Goal: Book appointment/travel/reservation

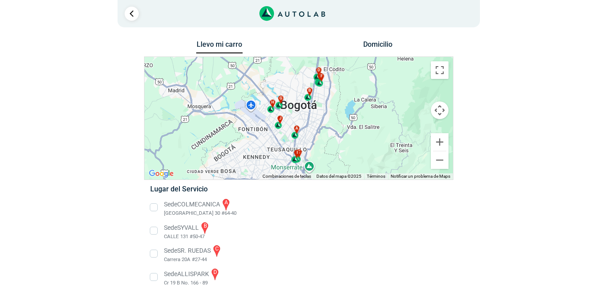
click at [154, 208] on li "Sede COLMECANICA a [GEOGRAPHIC_DATA] 30 #64-40" at bounding box center [299, 208] width 310 height 20
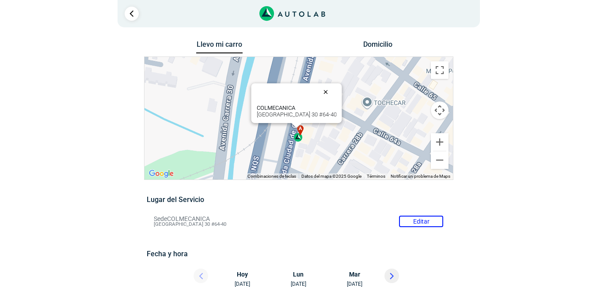
click at [320, 94] on button "Cerrar" at bounding box center [327, 91] width 21 height 21
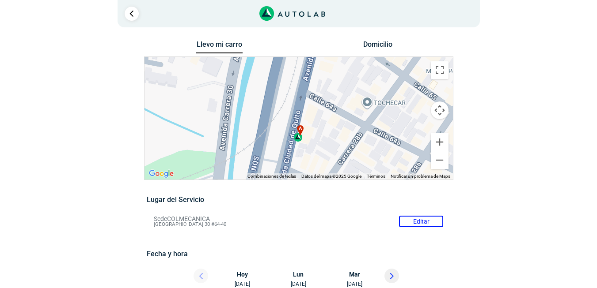
drag, startPoint x: 322, startPoint y: 159, endPoint x: 324, endPoint y: 145, distance: 13.8
click at [347, 119] on div "a b c d e f g" at bounding box center [298, 118] width 308 height 123
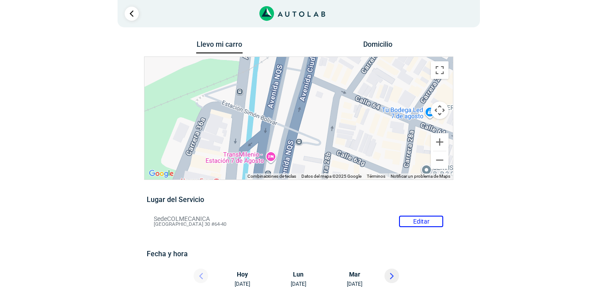
drag, startPoint x: 337, startPoint y: 146, endPoint x: 336, endPoint y: 91, distance: 55.2
click at [336, 91] on div "a b c d e f g" at bounding box center [298, 118] width 308 height 123
click at [442, 76] on button "Cambiar a la vista en pantalla completa" at bounding box center [440, 70] width 18 height 18
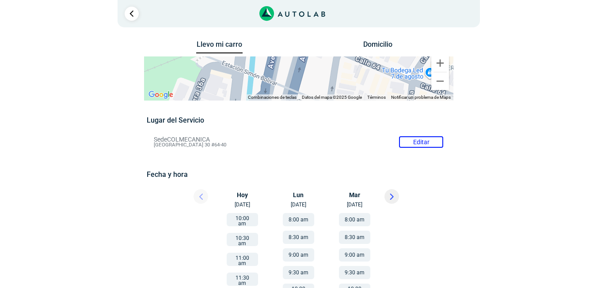
click at [386, 45] on button "Domicilio" at bounding box center [377, 46] width 46 height 13
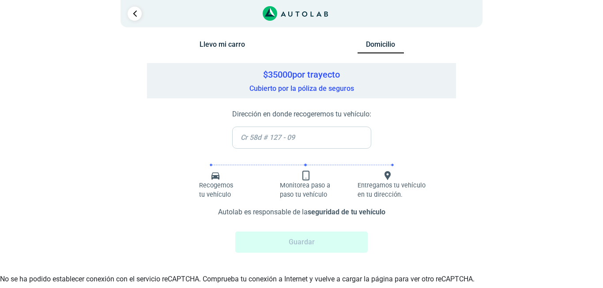
click at [273, 136] on input "text" at bounding box center [301, 138] width 139 height 22
click at [255, 136] on input "text" at bounding box center [301, 138] width 139 height 22
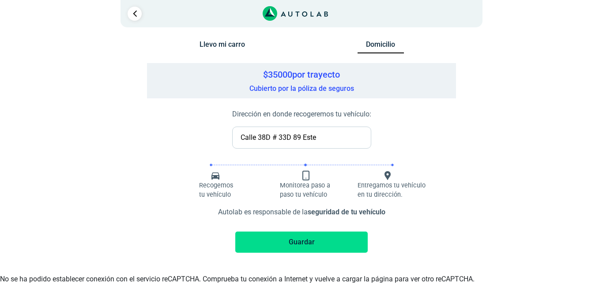
type input "Calle 38D # 33D 89 Este"
click at [317, 243] on button "Guardar" at bounding box center [301, 242] width 133 height 21
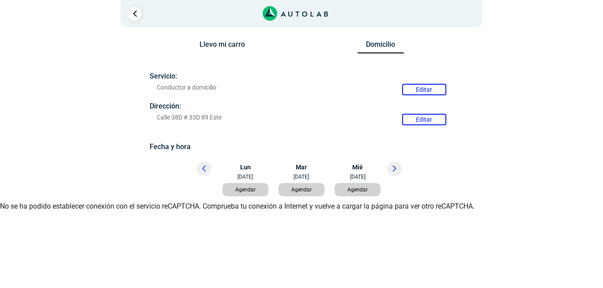
click at [225, 43] on button "Llevo mi carro" at bounding box center [222, 46] width 46 height 13
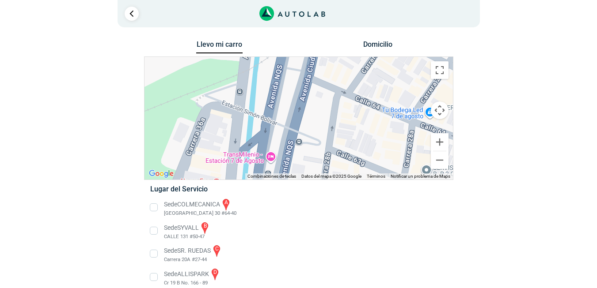
click at [153, 207] on li "Sede COLMECANICA a [GEOGRAPHIC_DATA] 30 #64-40" at bounding box center [299, 208] width 310 height 20
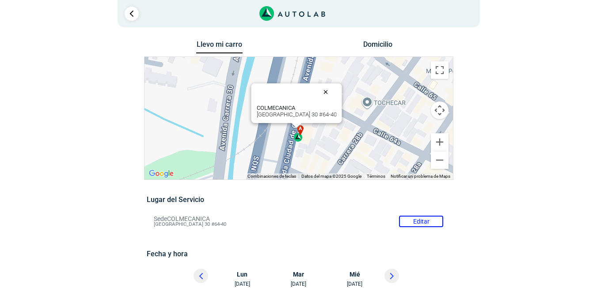
click at [318, 93] on button "Cerrar" at bounding box center [327, 91] width 21 height 21
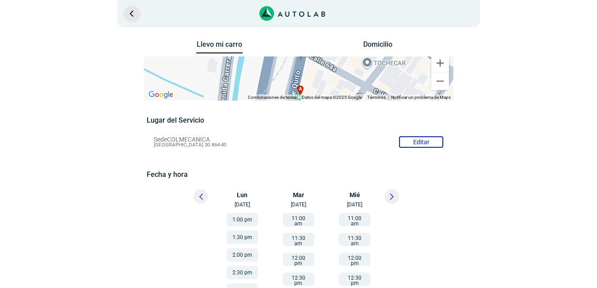
click at [134, 13] on link "Ir al paso anterior" at bounding box center [132, 14] width 14 height 14
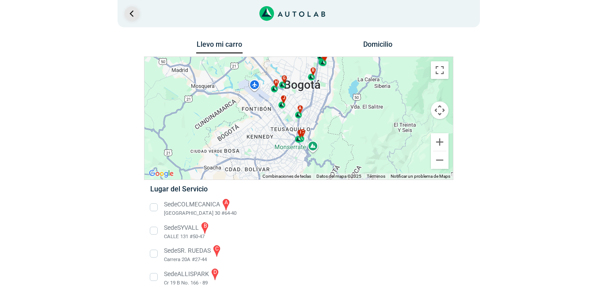
click at [136, 15] on link "Ir al paso anterior" at bounding box center [132, 14] width 14 height 14
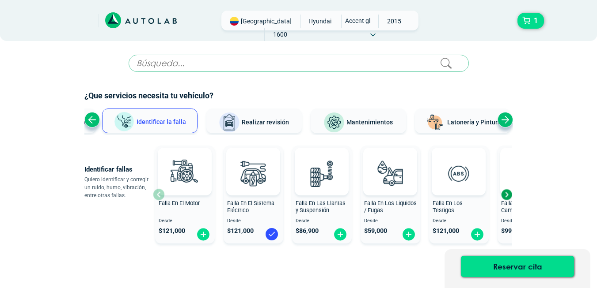
scroll to position [47, 0]
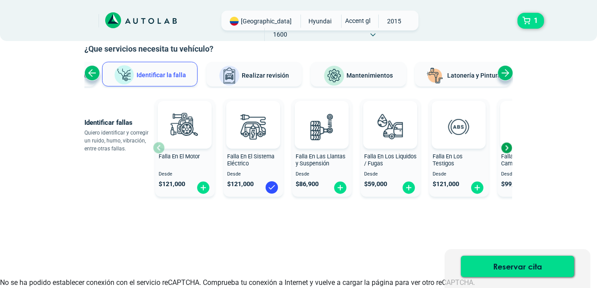
click at [93, 73] on div "Previous slide" at bounding box center [91, 72] width 15 height 15
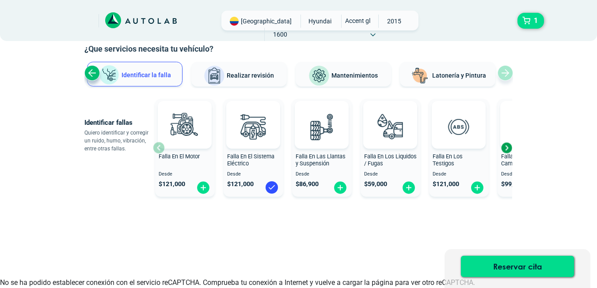
click at [121, 72] on button "Identificar la falla" at bounding box center [134, 74] width 95 height 25
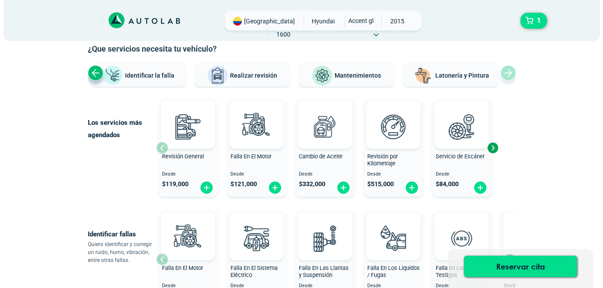
scroll to position [135, 0]
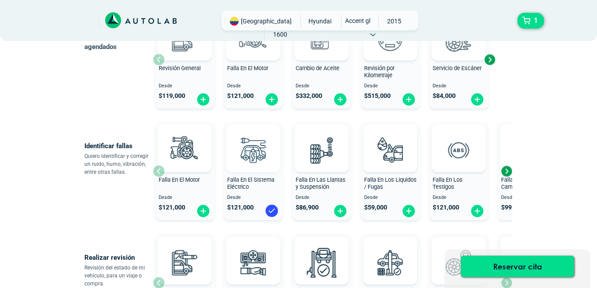
click at [262, 154] on img at bounding box center [253, 150] width 39 height 39
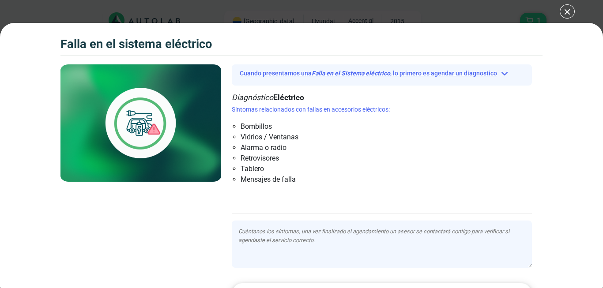
click at [505, 73] on button "Cuando presentamos una Falla en el Sistema eléctrico , lo primero es agendar un…" at bounding box center [382, 74] width 301 height 14
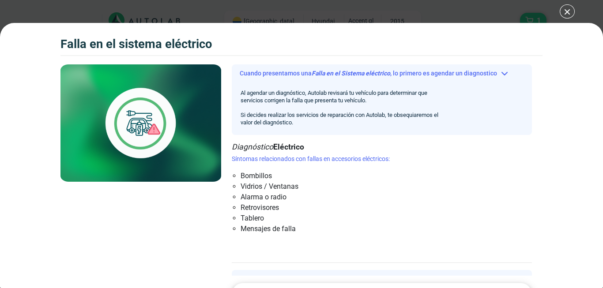
click at [567, 12] on div "Falla en el Sistema eléctrico 1 Falla en el Sistema eléctrico" at bounding box center [301, 144] width 603 height 288
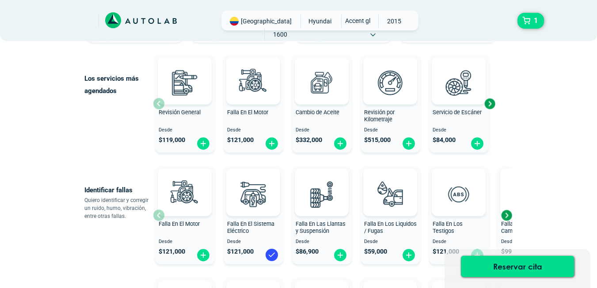
scroll to position [3, 0]
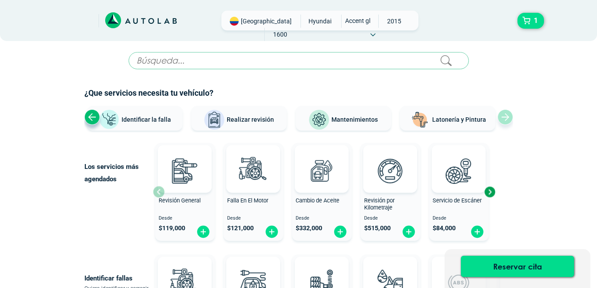
click at [139, 117] on span "Identificar la falla" at bounding box center [145, 119] width 49 height 7
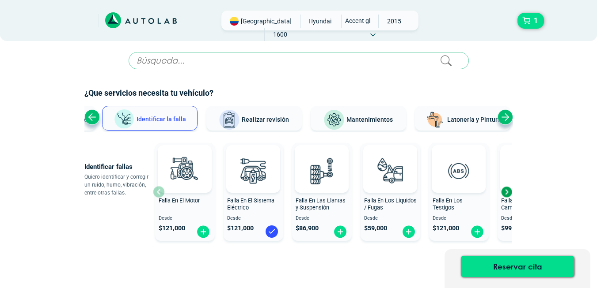
scroll to position [47, 0]
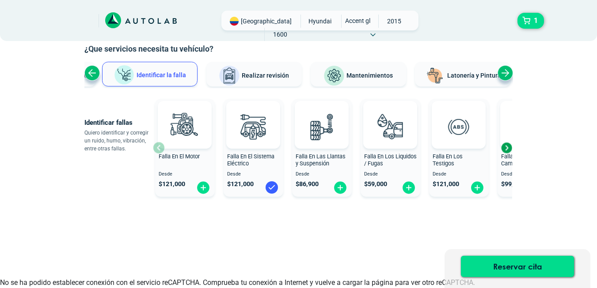
click at [269, 188] on img at bounding box center [272, 188] width 14 height 14
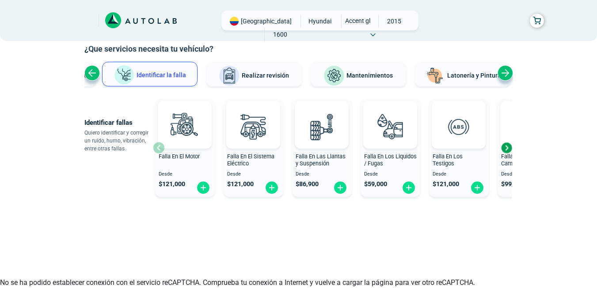
click at [153, 76] on span "Identificar la falla" at bounding box center [160, 74] width 49 height 7
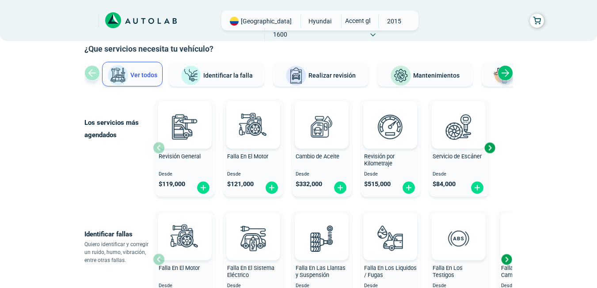
click at [224, 75] on span "Identificar la falla" at bounding box center [227, 75] width 49 height 7
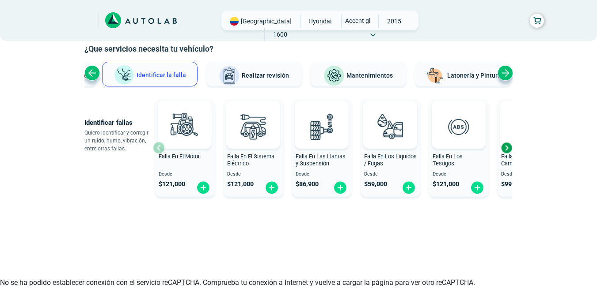
click at [507, 147] on div "Next slide" at bounding box center [506, 147] width 13 height 13
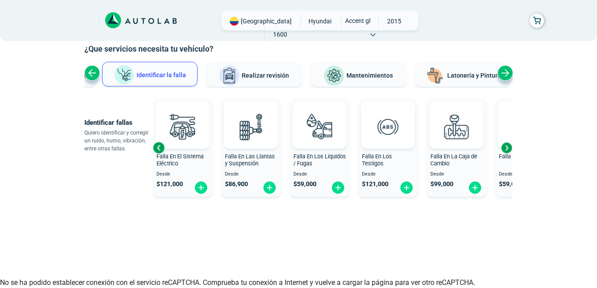
click at [505, 147] on div "Next slide" at bounding box center [506, 147] width 13 height 13
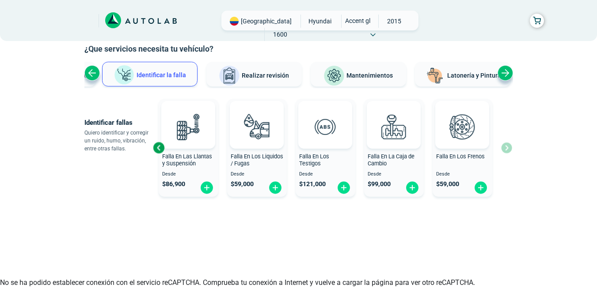
click at [505, 147] on div "Falla En El Motor Desde $ 121,000 Falla En El Sistema Eléctrico Desde $ 121,000…" at bounding box center [332, 147] width 359 height 105
click at [155, 146] on div "Previous slide" at bounding box center [158, 147] width 13 height 13
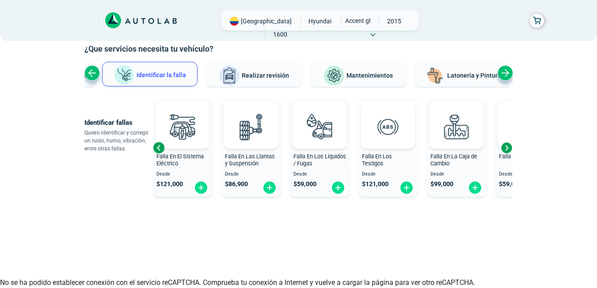
click at [155, 146] on div "Previous slide" at bounding box center [158, 147] width 13 height 13
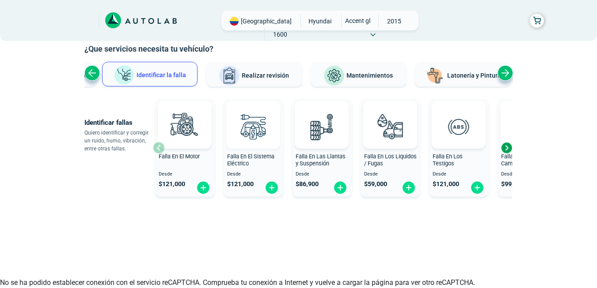
click at [248, 141] on img at bounding box center [253, 126] width 39 height 39
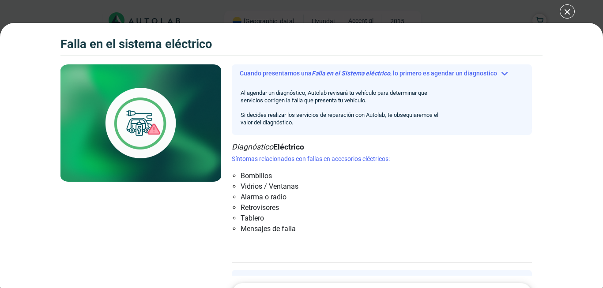
click at [562, 14] on div "Falla en el Sistema eléctrico Falla en el Sistema eléctrico Cuando presentamos …" at bounding box center [301, 144] width 603 height 288
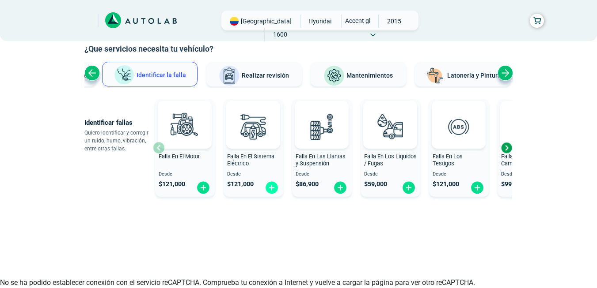
click at [273, 191] on img at bounding box center [272, 188] width 14 height 14
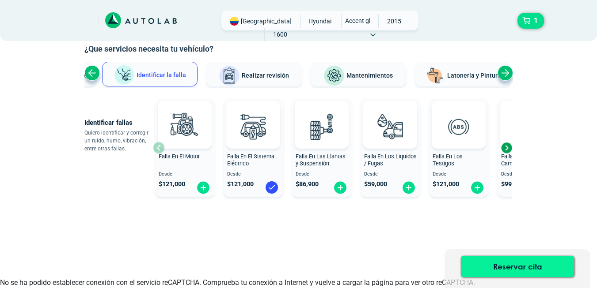
click at [501, 266] on button "Reservar cita" at bounding box center [517, 266] width 113 height 21
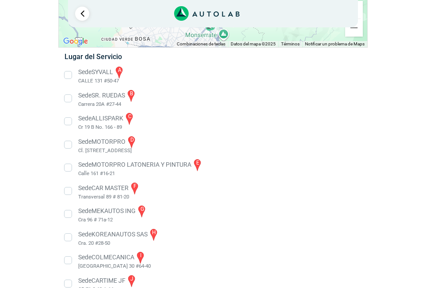
scroll to position [171, 0]
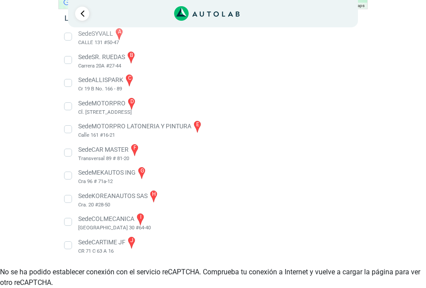
click at [68, 221] on li "Sede COLMECANICA i [GEOGRAPHIC_DATA] 30 #64-40" at bounding box center [213, 222] width 310 height 20
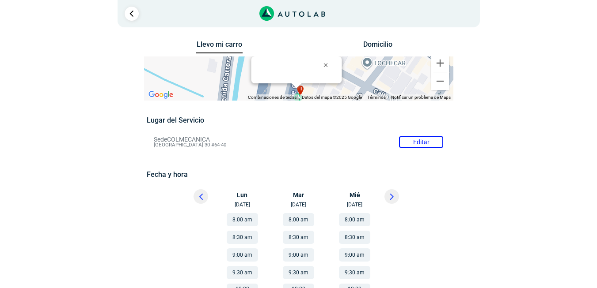
scroll to position [44, 0]
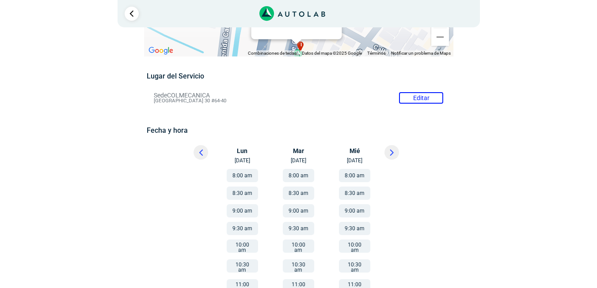
click at [419, 97] on li "Sede COLMECANICA Editar [GEOGRAPHIC_DATA] 30 #64-40" at bounding box center [298, 98] width 303 height 14
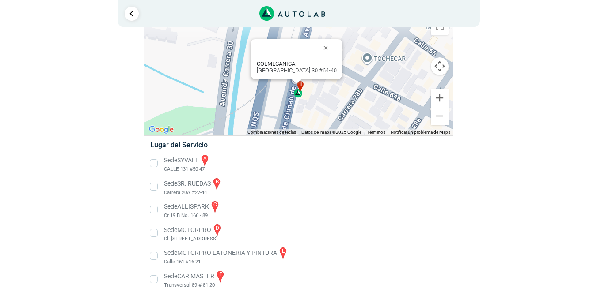
scroll to position [155, 0]
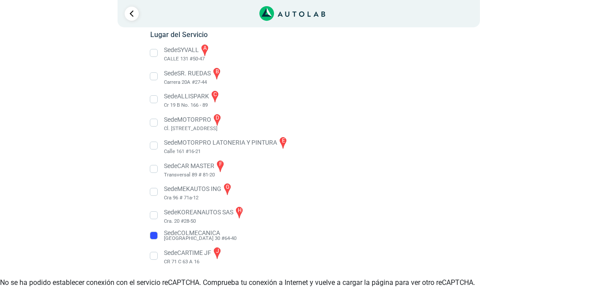
click at [155, 237] on li "Sede COLMECANICA [GEOGRAPHIC_DATA] 30 #64-40" at bounding box center [299, 236] width 310 height 14
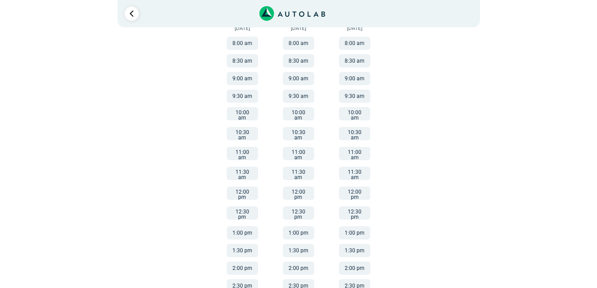
scroll to position [221, 0]
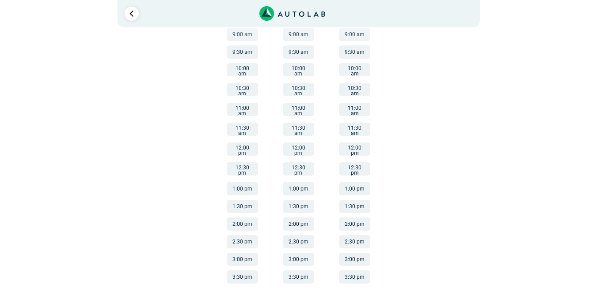
click at [240, 218] on button "2:00 pm" at bounding box center [242, 224] width 31 height 13
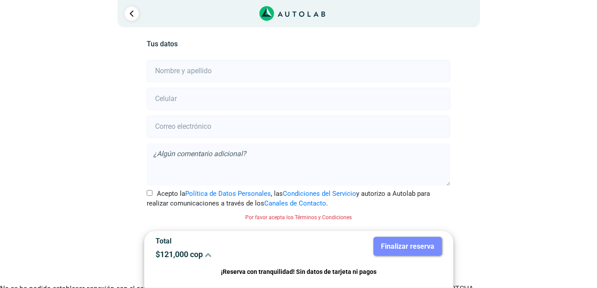
scroll to position [202, 0]
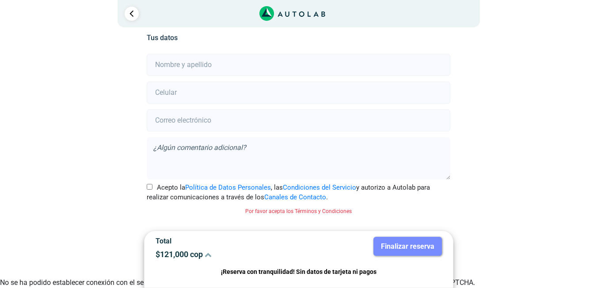
click at [150, 187] on input "Acepto la Política de Datos Personales , las Condiciones del Servicio y autoriz…" at bounding box center [150, 187] width 6 height 6
checkbox input "true"
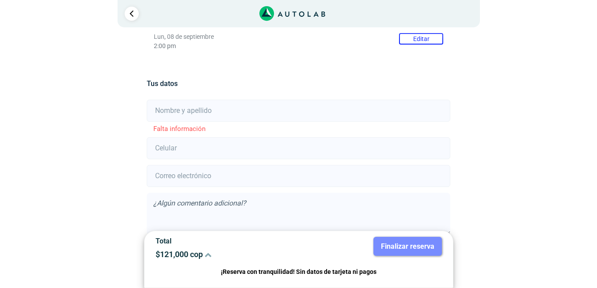
scroll to position [112, 0]
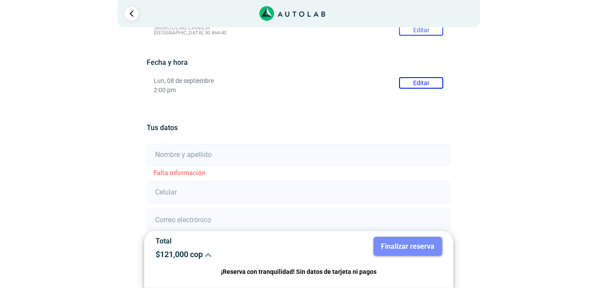
click at [176, 158] on input "text" at bounding box center [298, 155] width 303 height 22
type input "[PERSON_NAME] [PERSON_NAME]"
type input "3136616940"
type input "[EMAIL_ADDRESS][DOMAIN_NAME]"
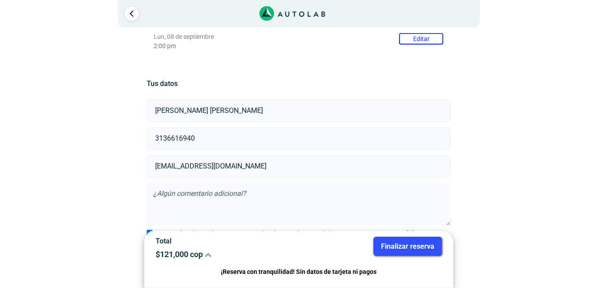
scroll to position [191, 0]
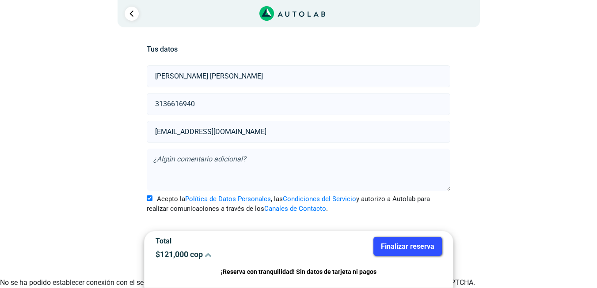
drag, startPoint x: 297, startPoint y: 78, endPoint x: 165, endPoint y: 87, distance: 132.4
click at [165, 87] on input "[PERSON_NAME] [PERSON_NAME]" at bounding box center [298, 76] width 303 height 22
click at [366, 113] on input "3136616940" at bounding box center [298, 104] width 303 height 22
drag, startPoint x: 532, startPoint y: 134, endPoint x: 529, endPoint y: 147, distance: 13.1
click at [531, 134] on div "Llevo mi carro [GEOGRAPHIC_DATA] ← Mover a la izquierda → Mover a la derecha ↑ …" at bounding box center [299, 63] width 530 height 430
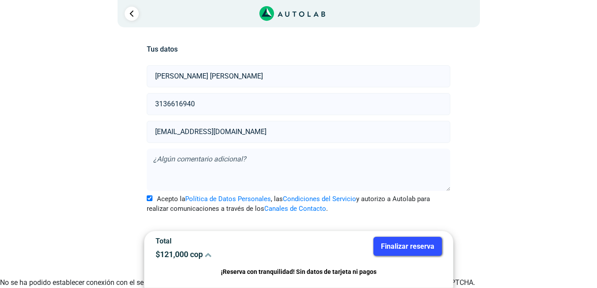
click at [188, 159] on textarea at bounding box center [298, 170] width 303 height 42
type textarea "El Vehiculo no enciende"
